Goal: Find specific page/section: Find specific page/section

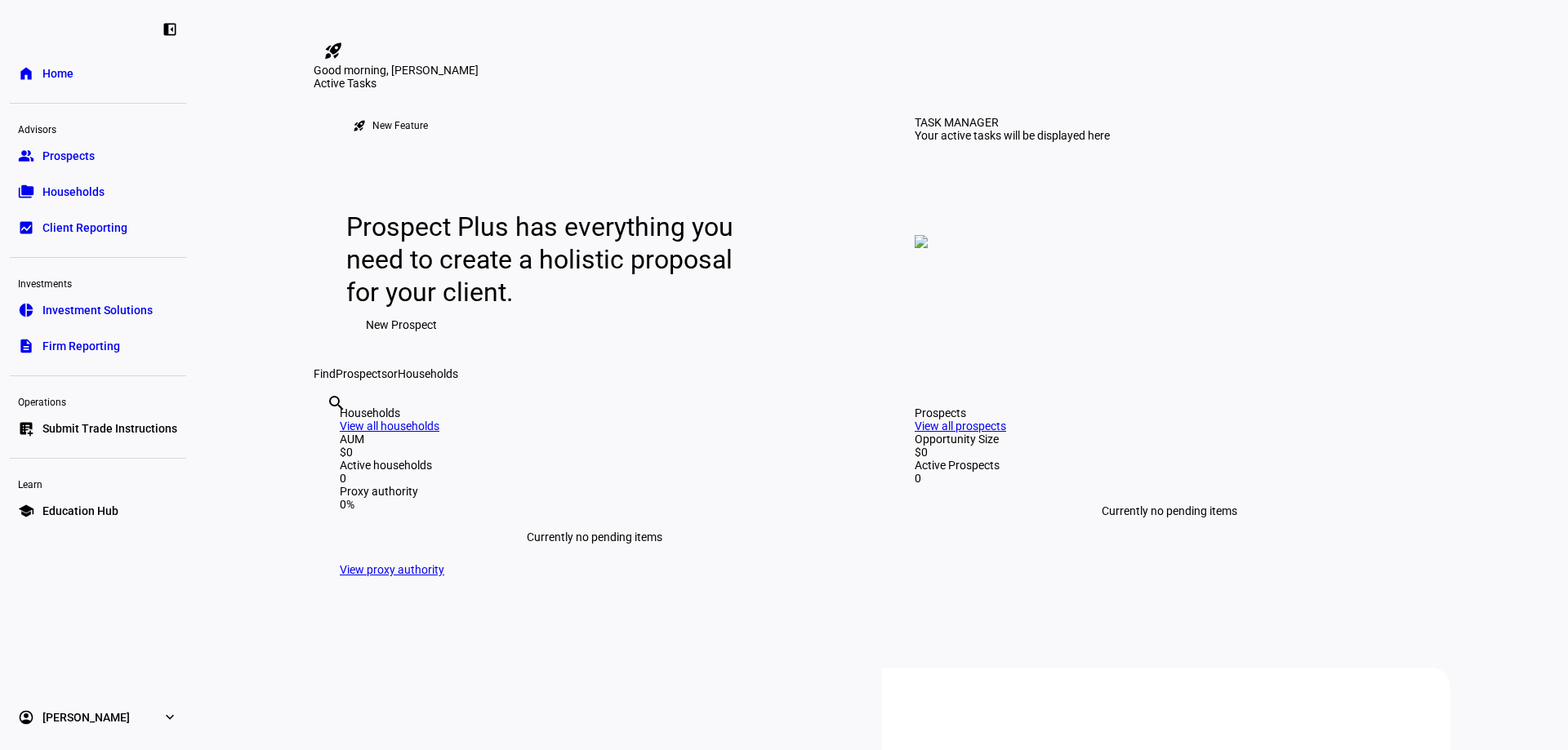
click at [97, 309] on span "Investment Solutions" at bounding box center [98, 310] width 111 height 16
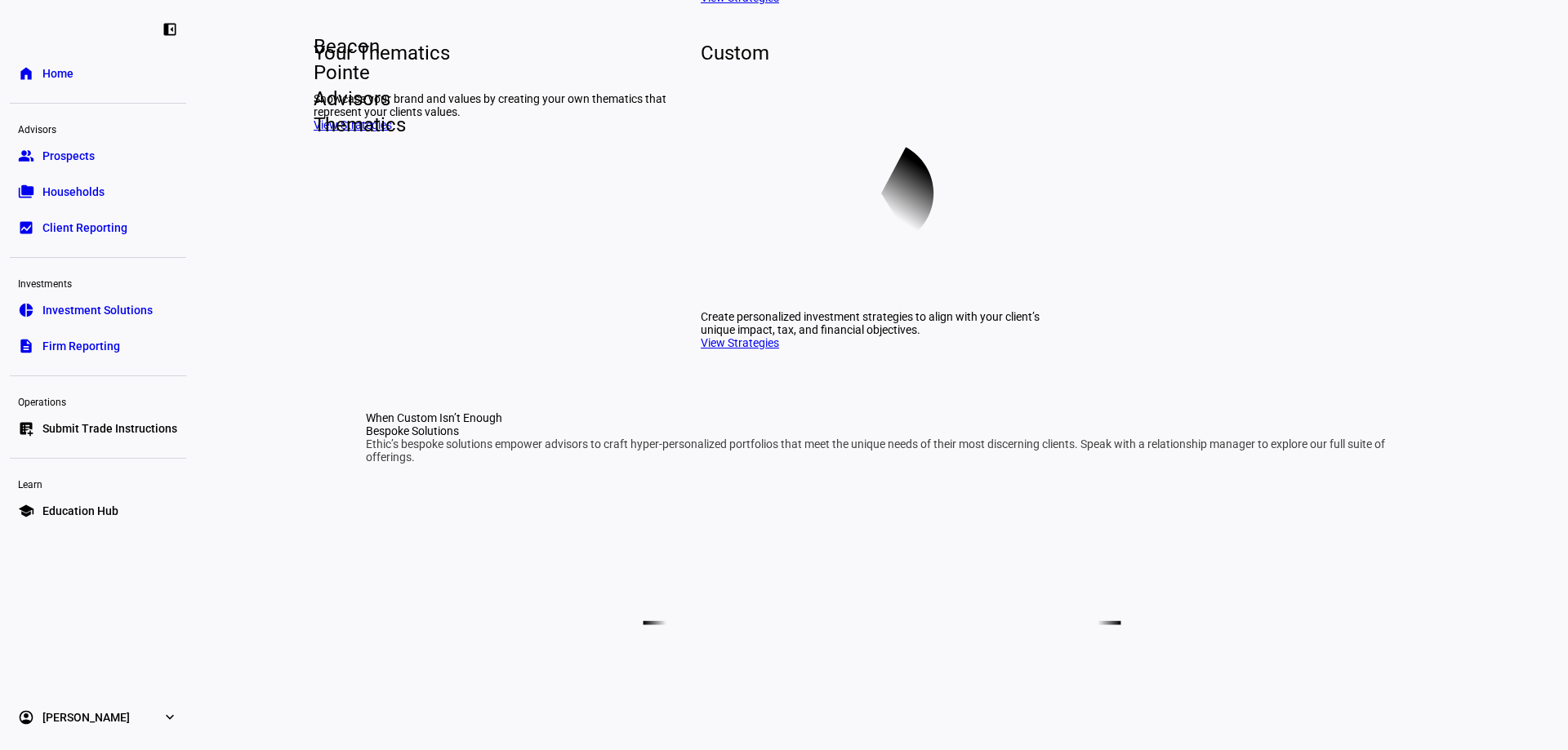
scroll to position [490, 0]
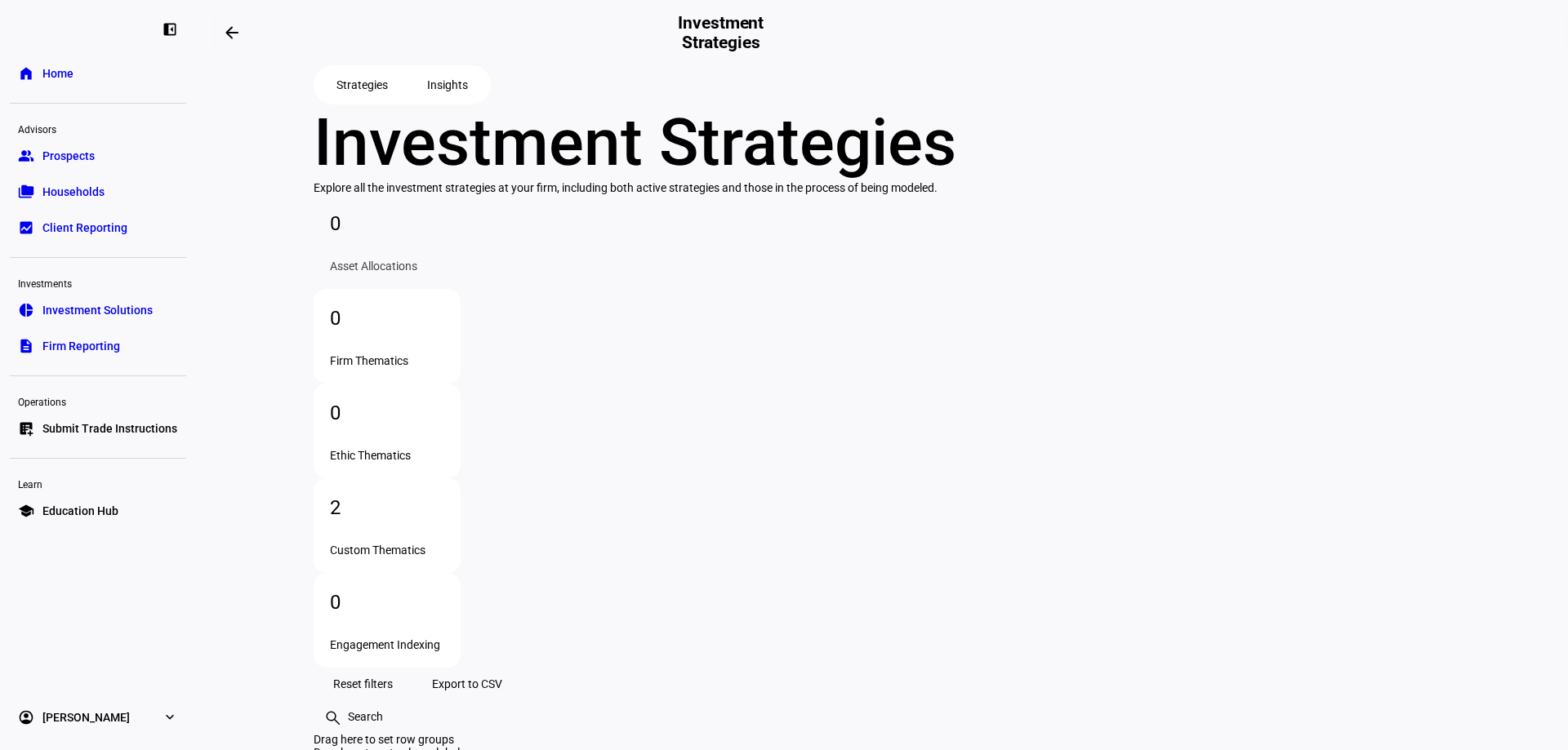
click at [52, 65] on link "home Home" at bounding box center [98, 73] width 176 height 32
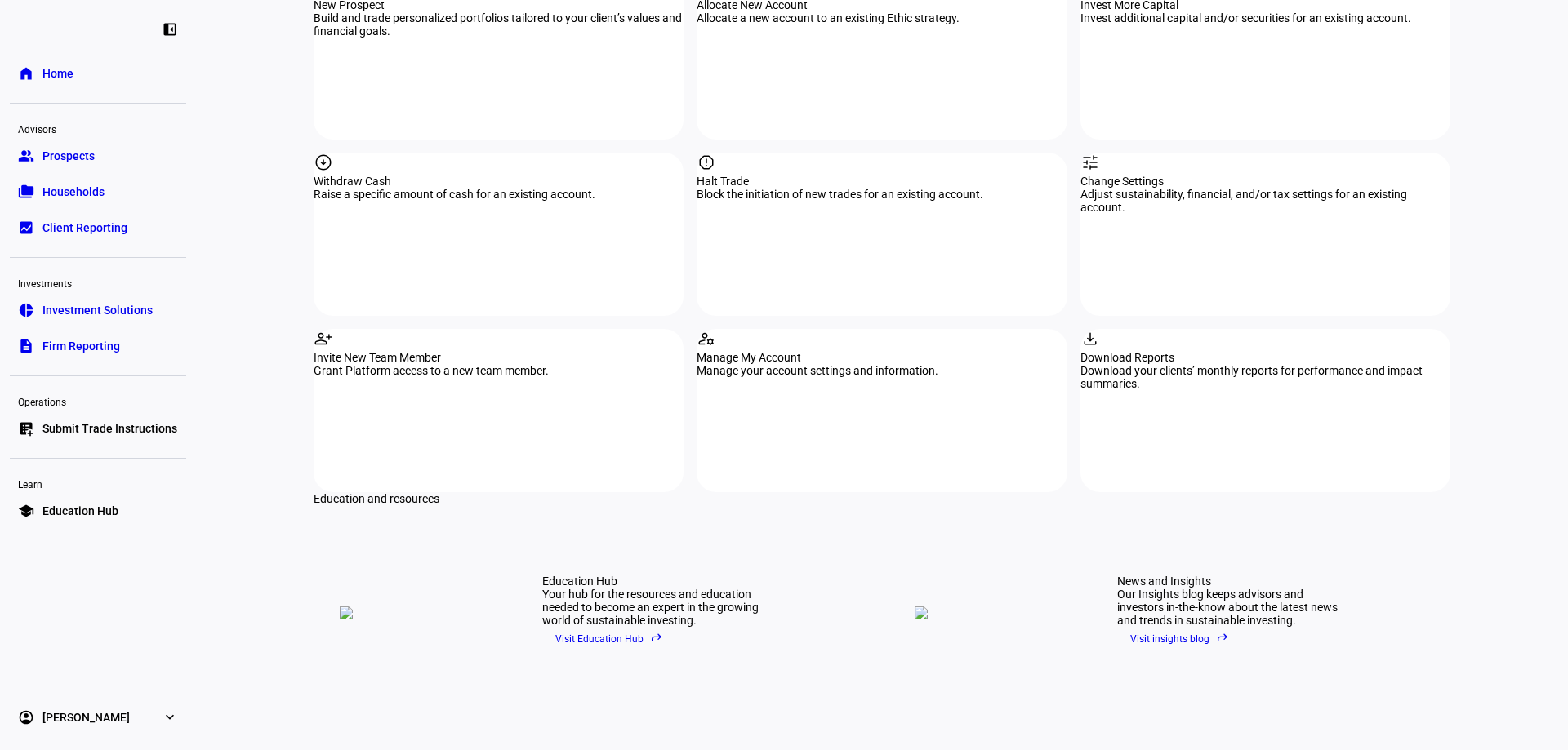
scroll to position [1796, 0]
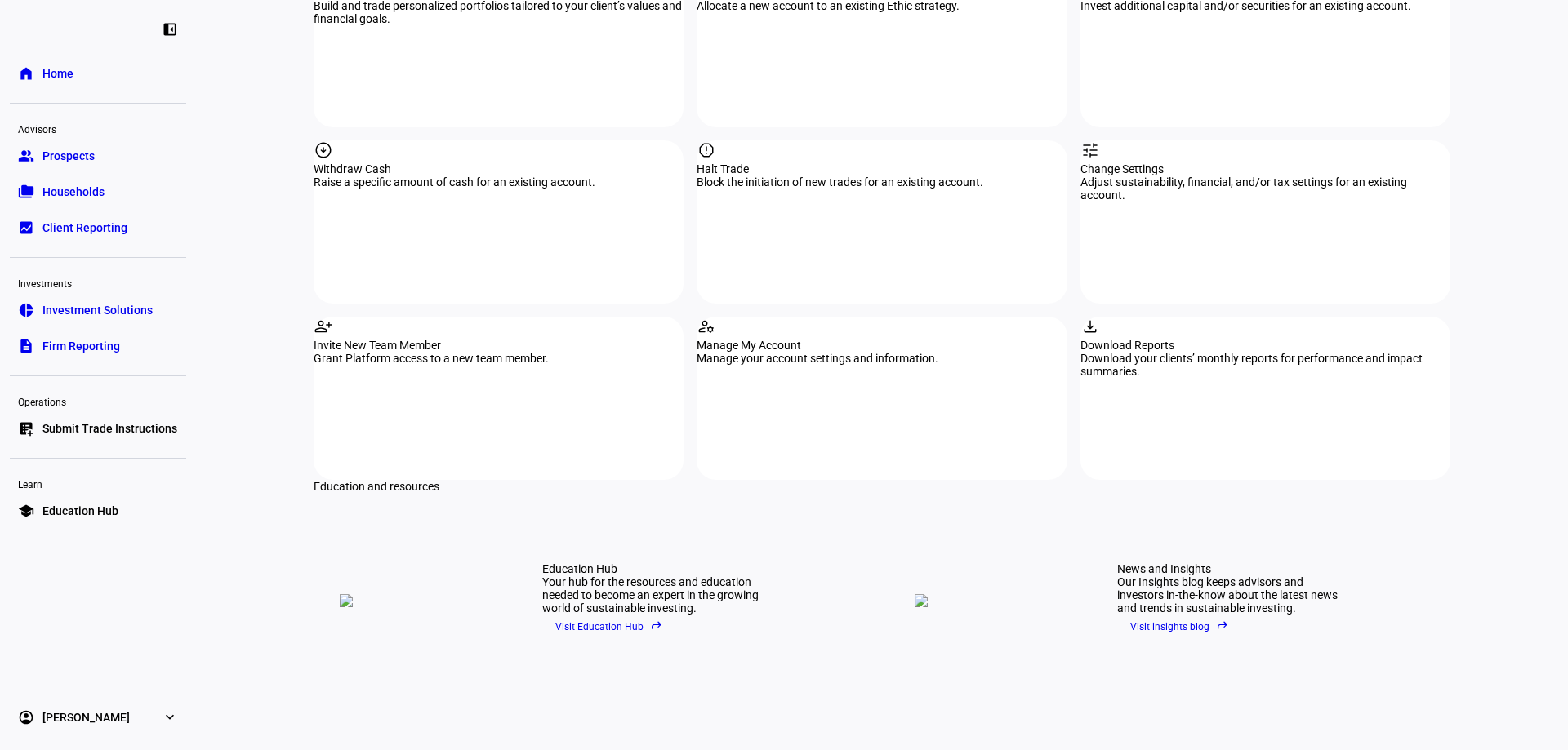
click at [123, 309] on span "Investment Solutions" at bounding box center [98, 310] width 111 height 16
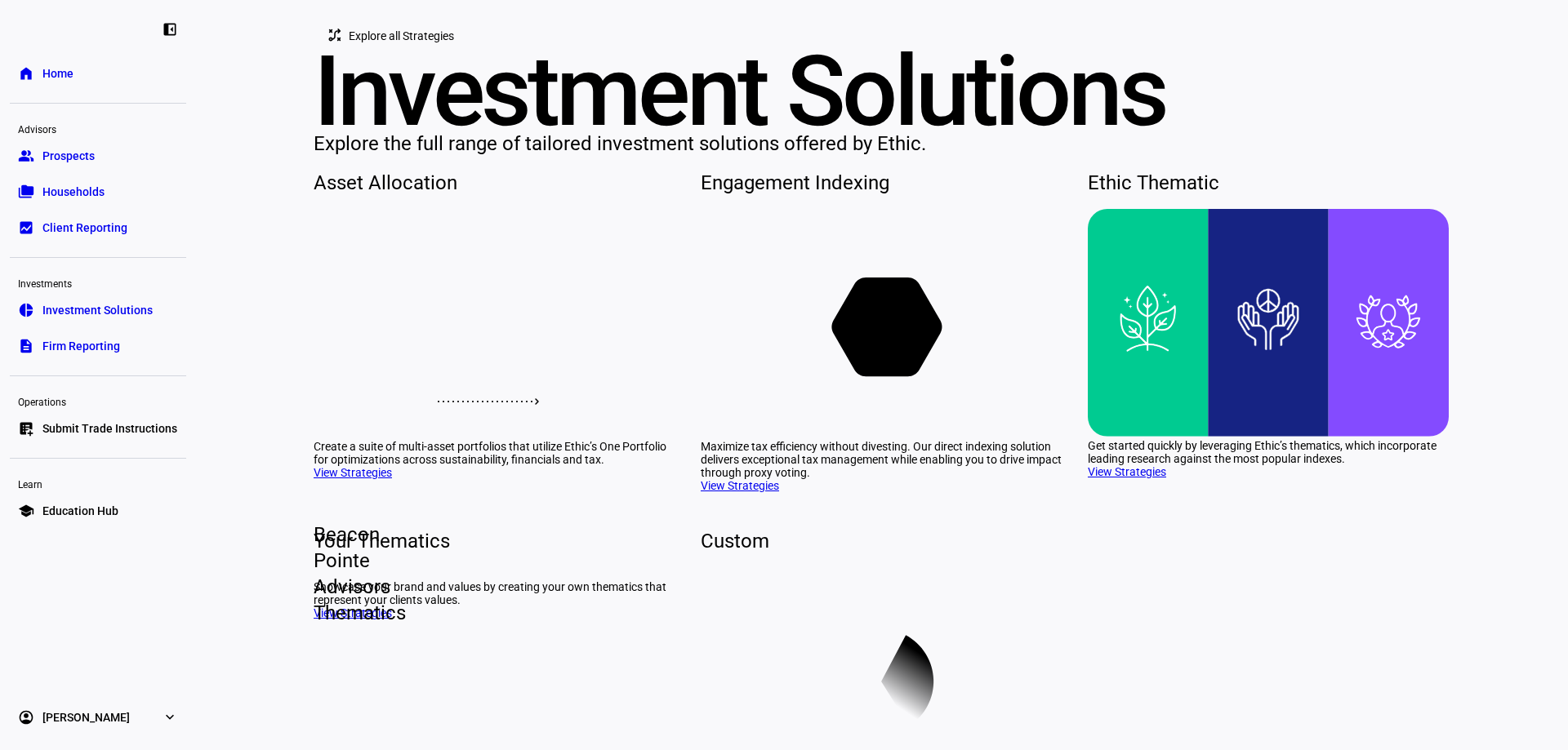
scroll to position [327, 0]
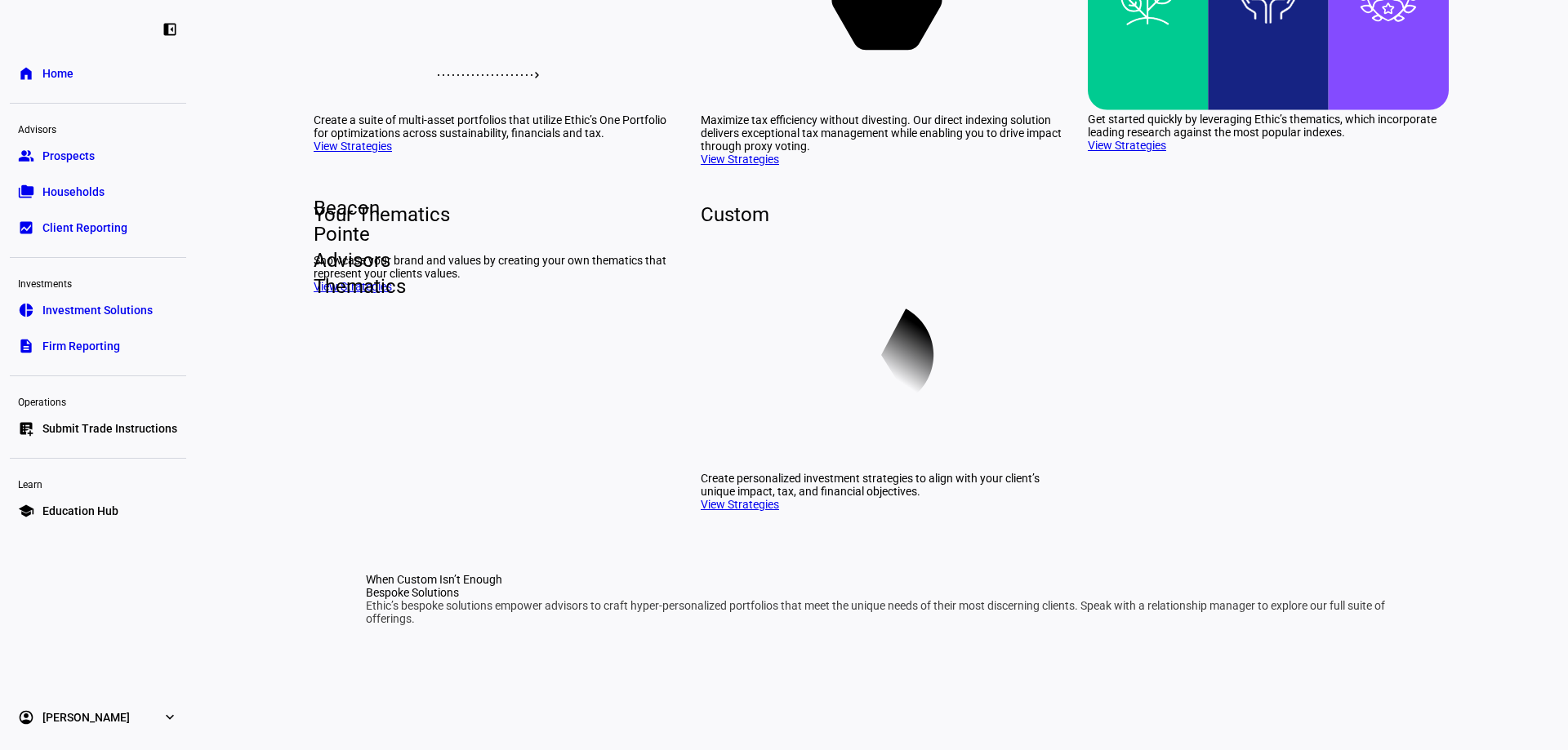
click at [1129, 152] on link "View Strategies" at bounding box center [1127, 145] width 78 height 13
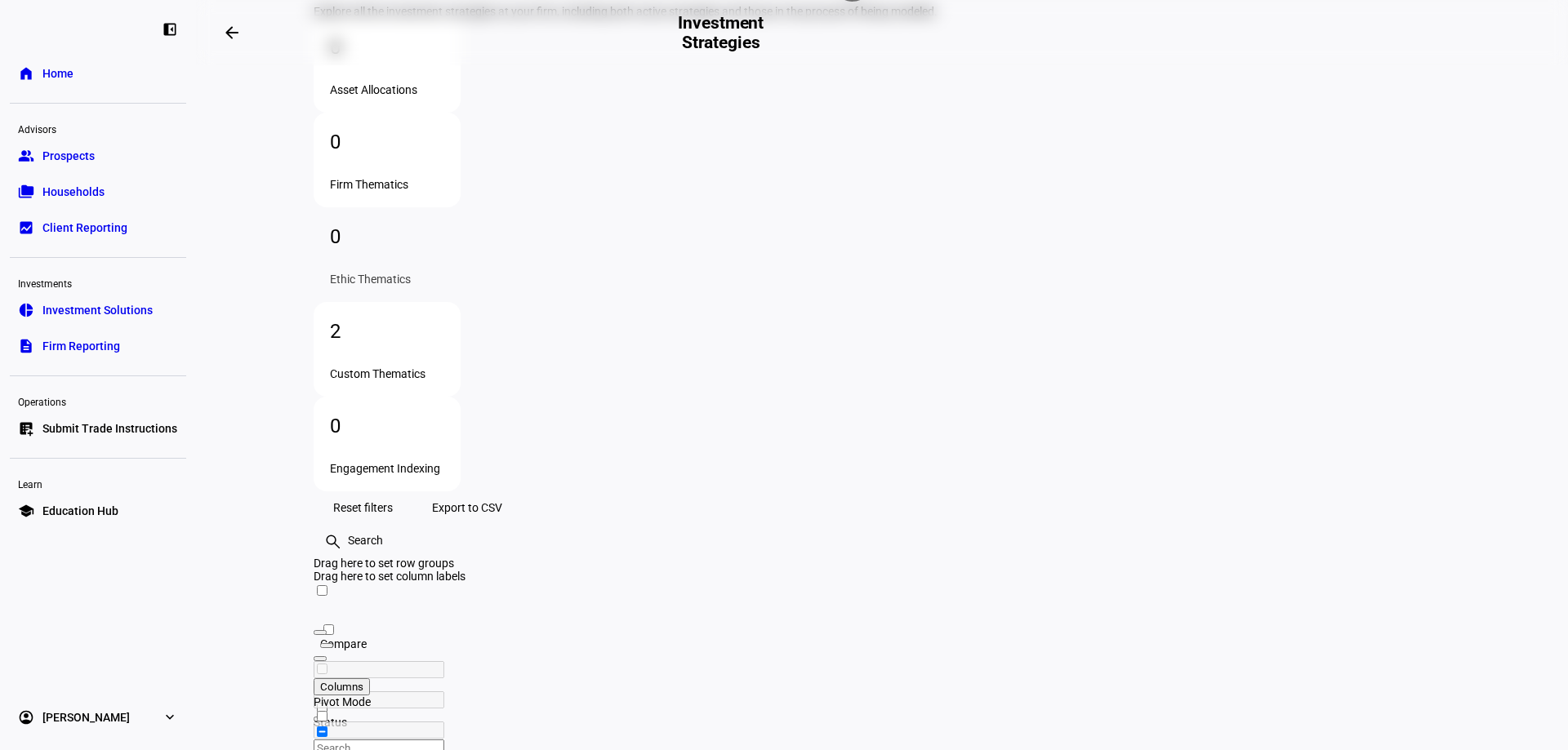
scroll to position [181, 0]
click at [444, 314] on div "2" at bounding box center [387, 327] width 114 height 26
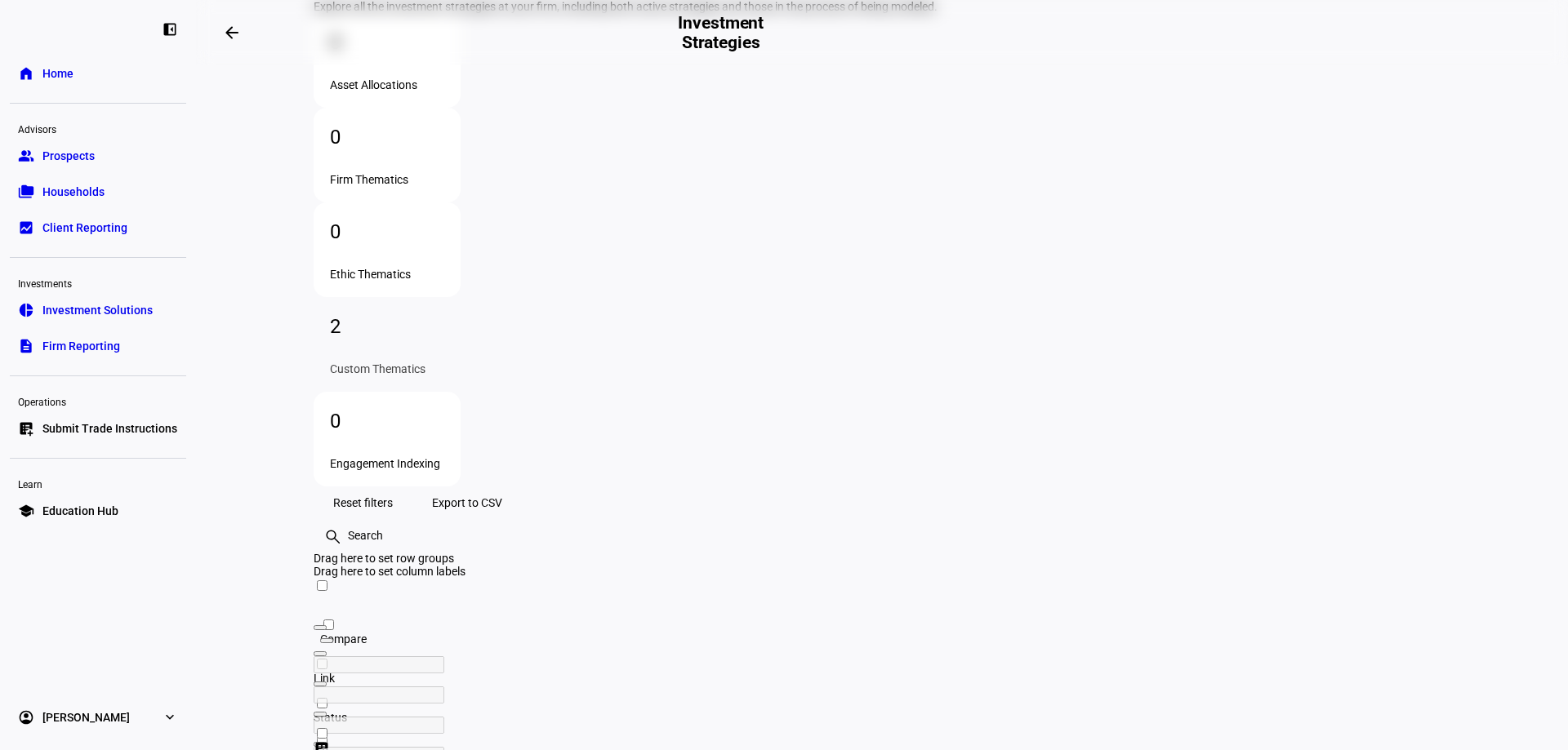
click at [444, 219] on div "0" at bounding box center [387, 231] width 114 height 26
